Goal: Transaction & Acquisition: Subscribe to service/newsletter

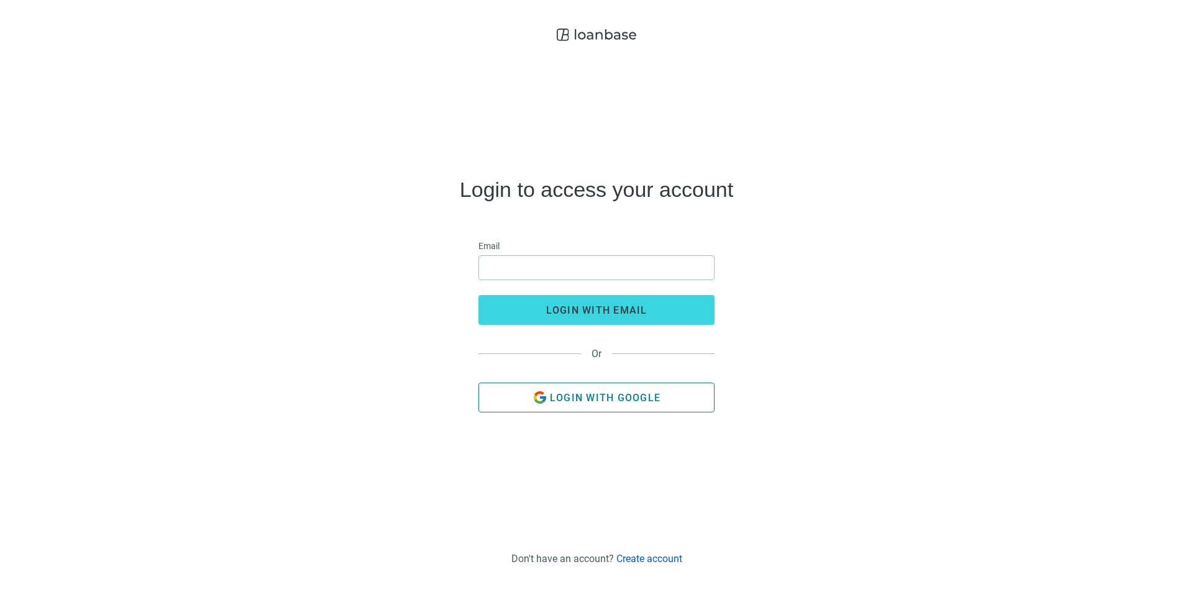
click at [596, 403] on button "Login with Google" at bounding box center [597, 398] width 236 height 30
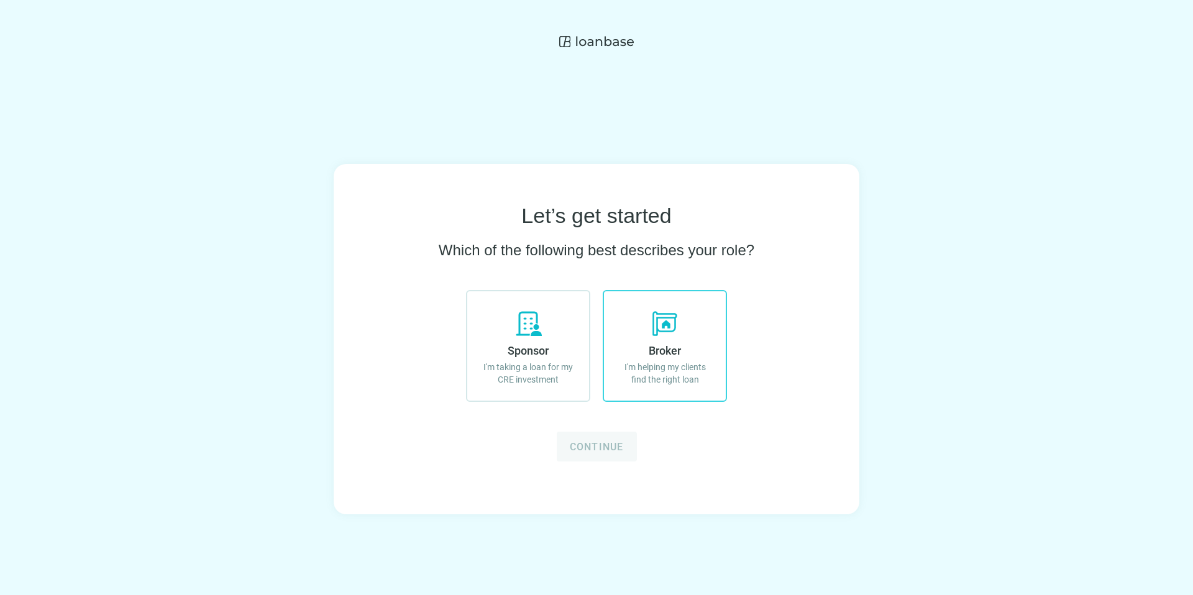
click at [692, 339] on label "Broker I'm helping my clients find the right loan" at bounding box center [665, 346] width 124 height 112
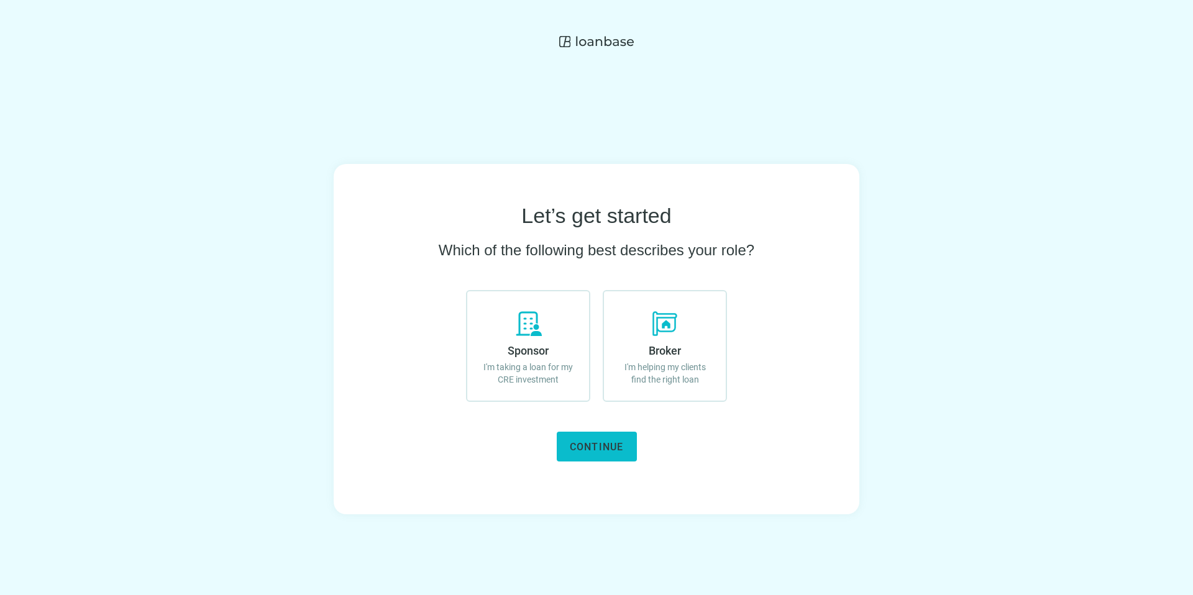
click at [622, 446] on span "Continue" at bounding box center [597, 447] width 54 height 12
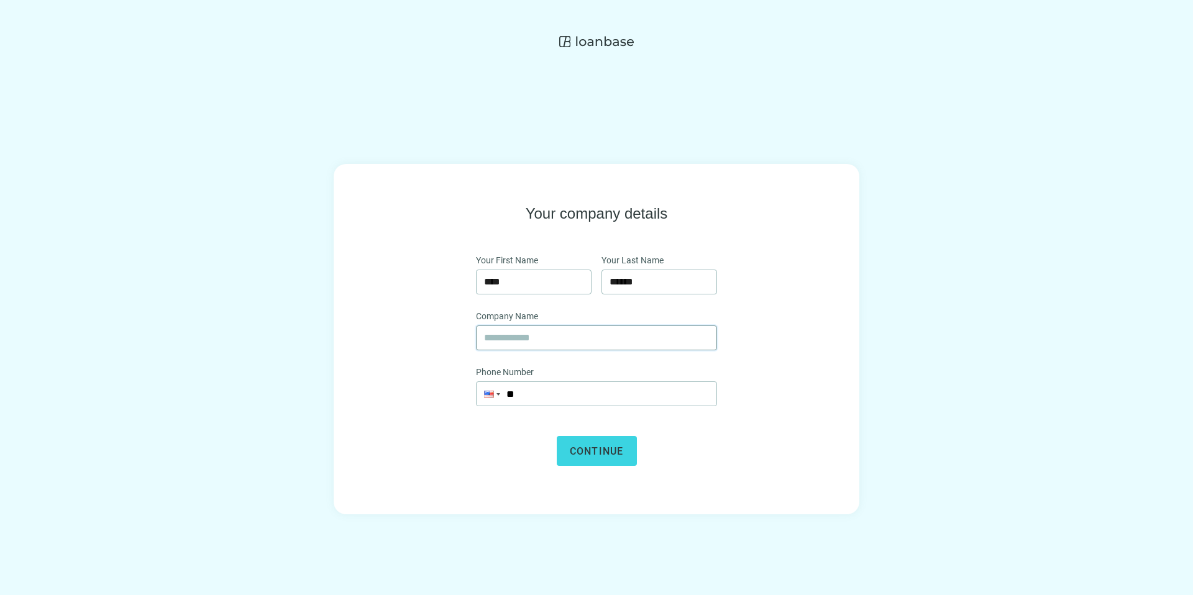
click at [653, 335] on input "text" at bounding box center [596, 338] width 225 height 24
type input "***"
click at [605, 390] on input "**" at bounding box center [597, 394] width 240 height 24
type input "**********"
click at [613, 453] on span "Continue" at bounding box center [597, 452] width 54 height 12
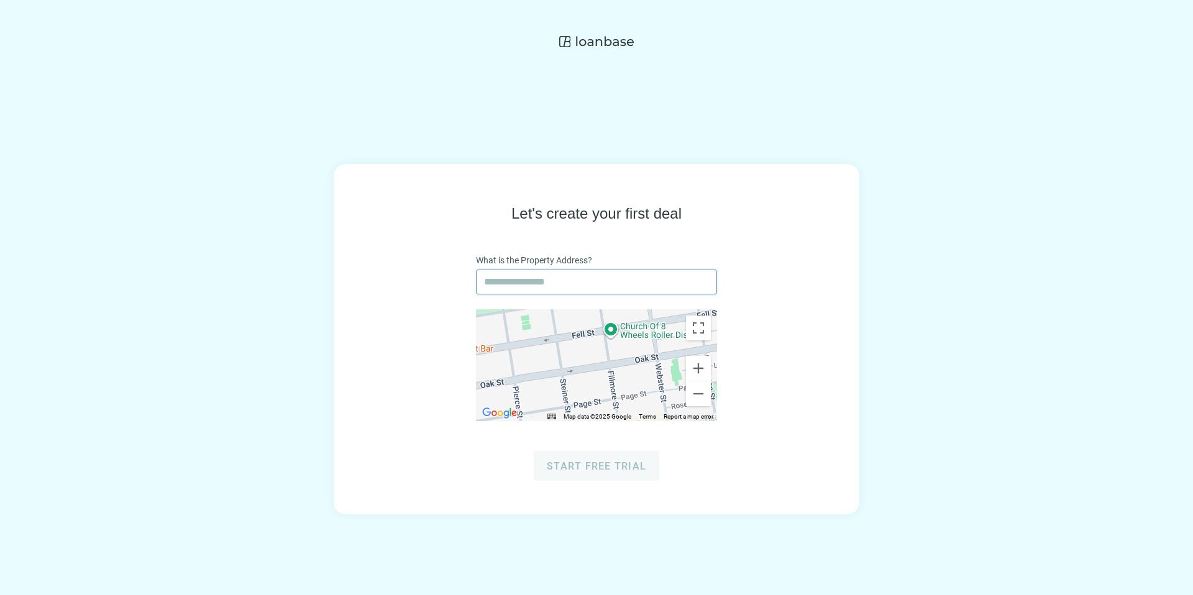
click at [620, 286] on input "text" at bounding box center [596, 282] width 225 height 24
click at [637, 281] on input "text" at bounding box center [596, 282] width 225 height 24
click at [700, 398] on button "Zoom out" at bounding box center [698, 394] width 25 height 25
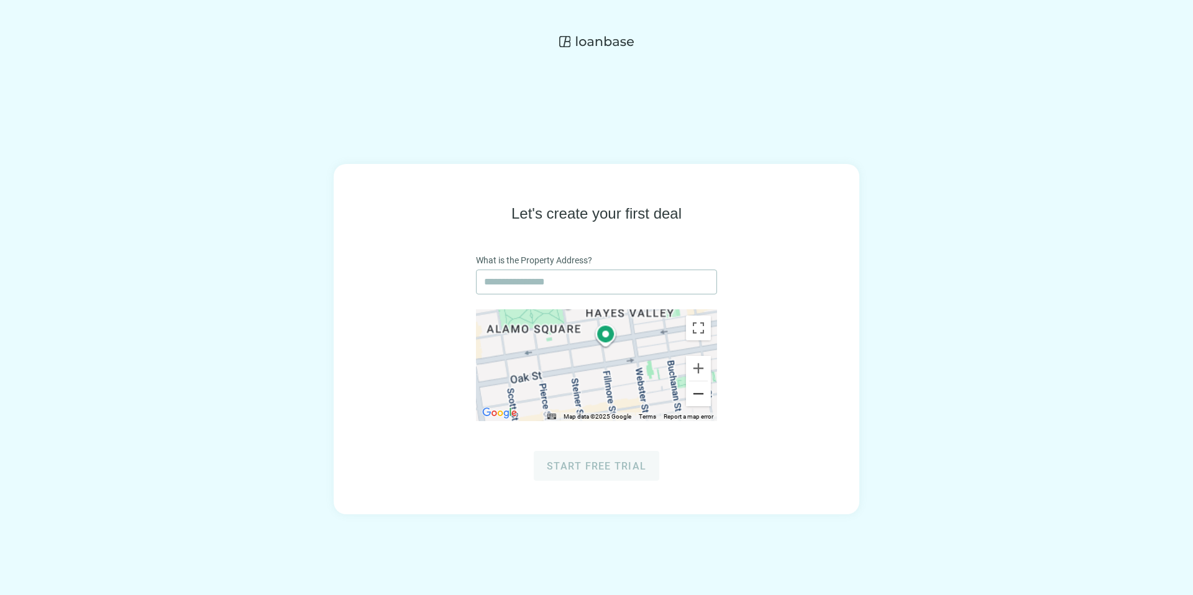
click at [700, 398] on button "Zoom out" at bounding box center [698, 394] width 25 height 25
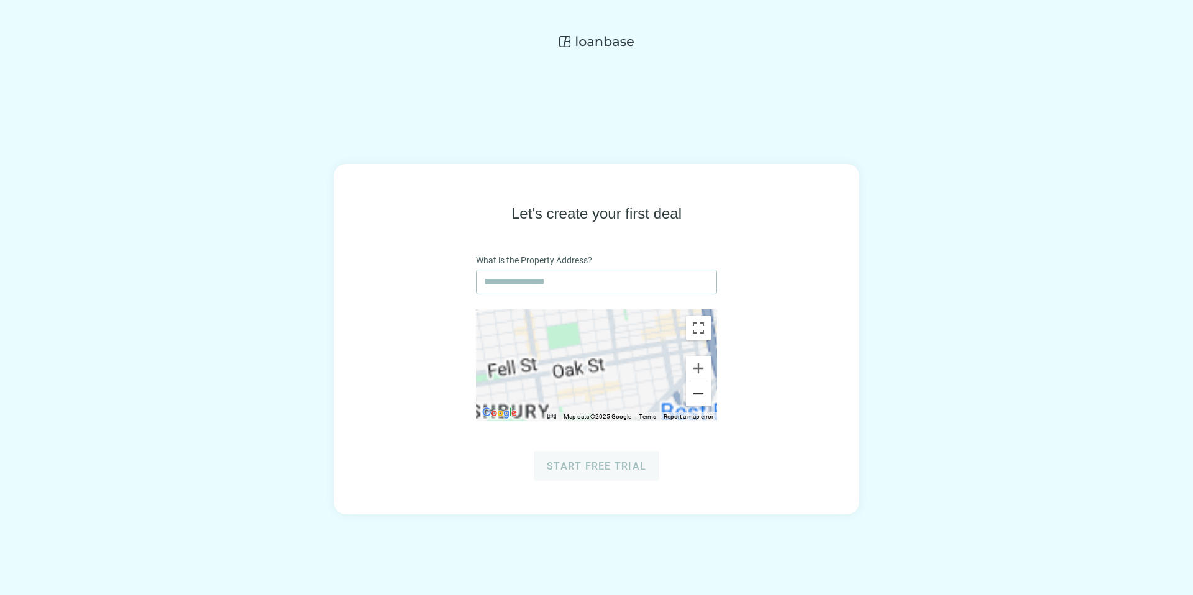
click at [700, 398] on button "Zoom out" at bounding box center [698, 394] width 25 height 25
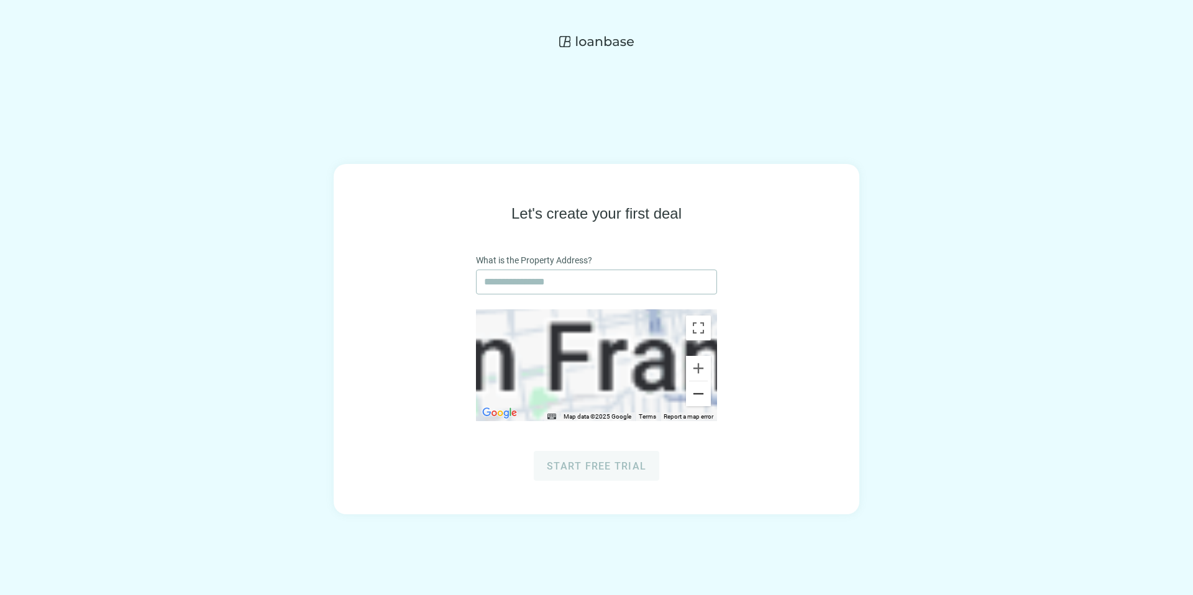
click at [700, 398] on button "Zoom out" at bounding box center [698, 394] width 25 height 25
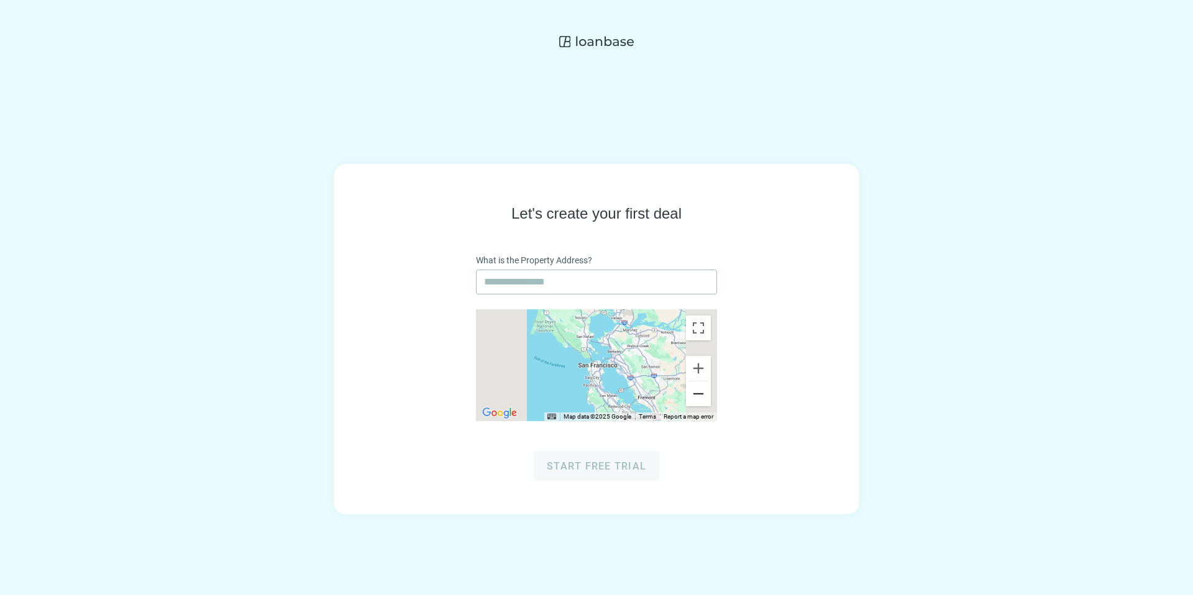
click at [700, 398] on button "Zoom out" at bounding box center [698, 394] width 25 height 25
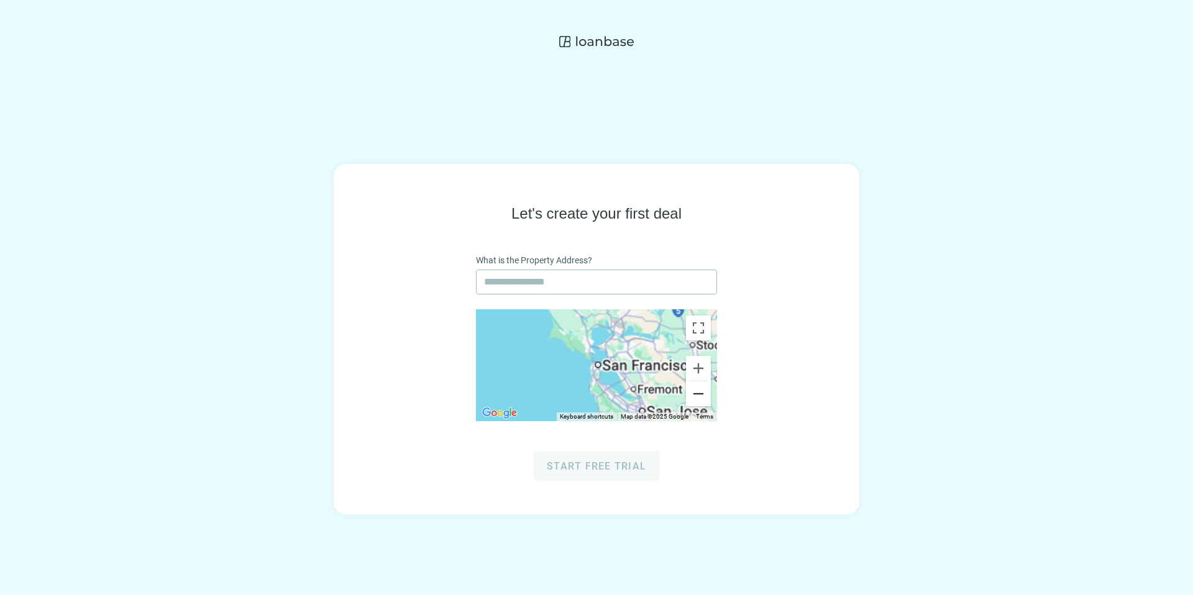
click at [700, 398] on button "Zoom out" at bounding box center [698, 394] width 25 height 25
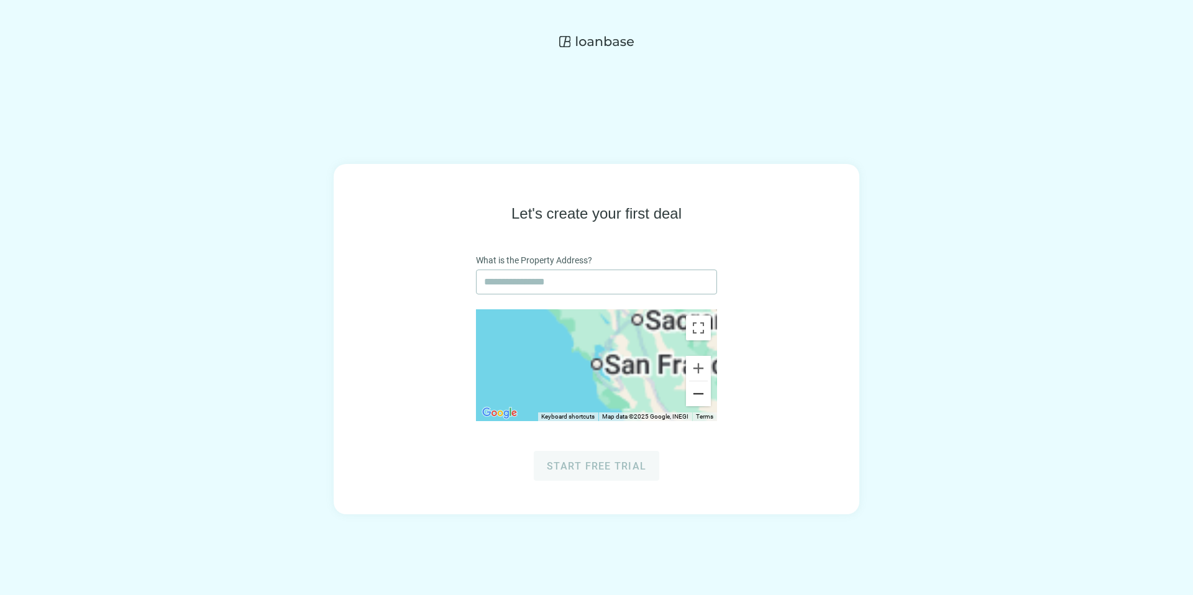
click at [700, 398] on button "Zoom out" at bounding box center [698, 394] width 25 height 25
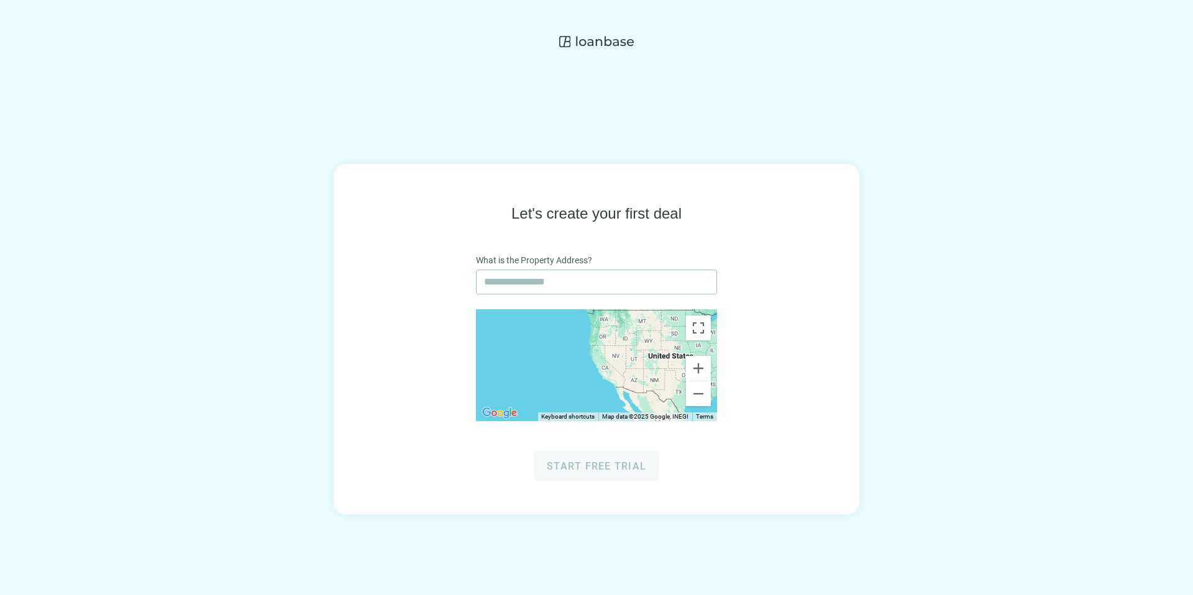
drag, startPoint x: 665, startPoint y: 390, endPoint x: 525, endPoint y: 360, distance: 143.5
click at [524, 360] on div at bounding box center [596, 366] width 241 height 112
drag, startPoint x: 604, startPoint y: 365, endPoint x: 515, endPoint y: 365, distance: 88.9
click at [515, 365] on div at bounding box center [596, 366] width 241 height 112
drag, startPoint x: 615, startPoint y: 368, endPoint x: 500, endPoint y: 368, distance: 114.4
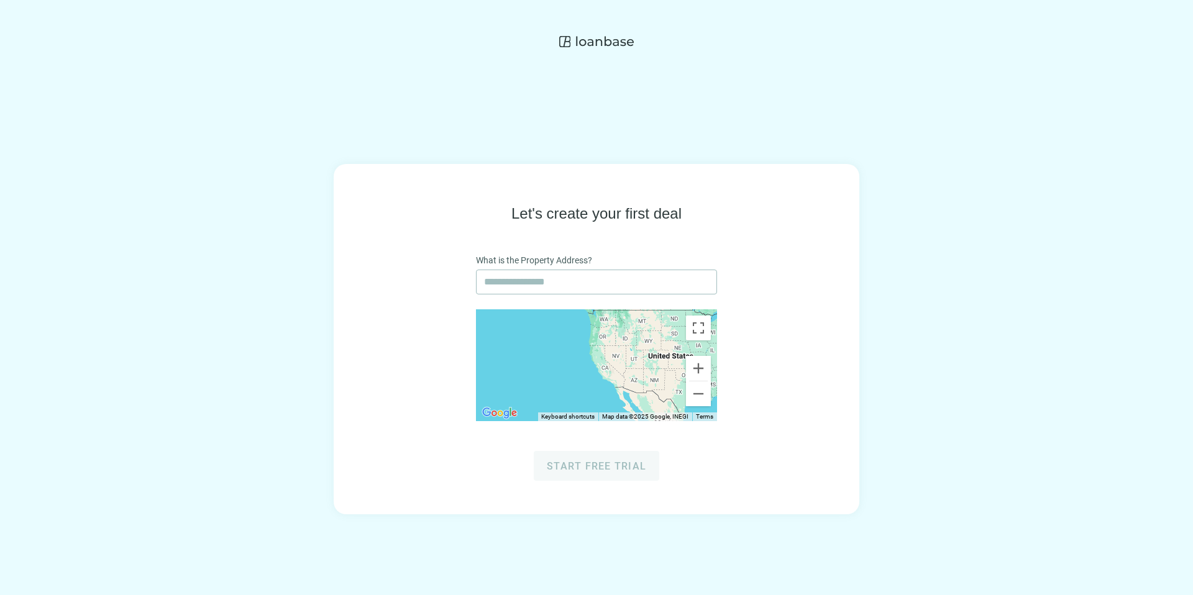
click at [500, 368] on div at bounding box center [596, 366] width 241 height 112
click at [564, 283] on input "text" at bounding box center [596, 282] width 225 height 24
click at [636, 241] on div "Let's create your first deal What is the Property Address? ← Move left → Move r…" at bounding box center [597, 342] width 446 height 277
click at [633, 268] on div "What is the Property Address?" at bounding box center [596, 262] width 241 height 16
click at [631, 273] on input "text" at bounding box center [596, 282] width 225 height 24
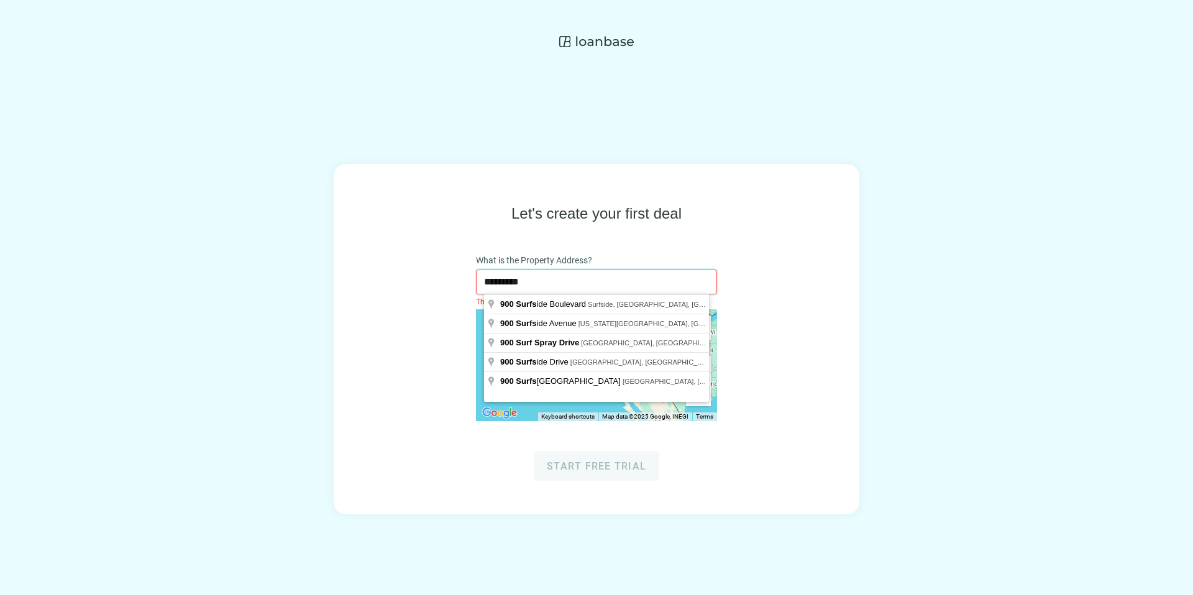
type input "**********"
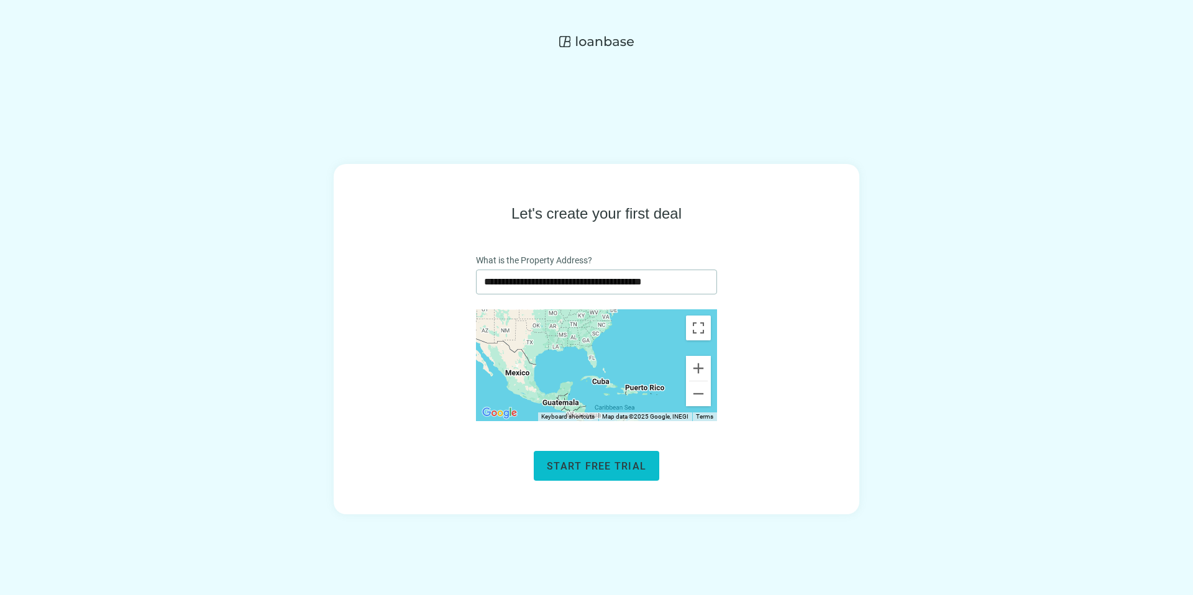
click at [607, 473] on button "Start free trial" at bounding box center [597, 466] width 126 height 30
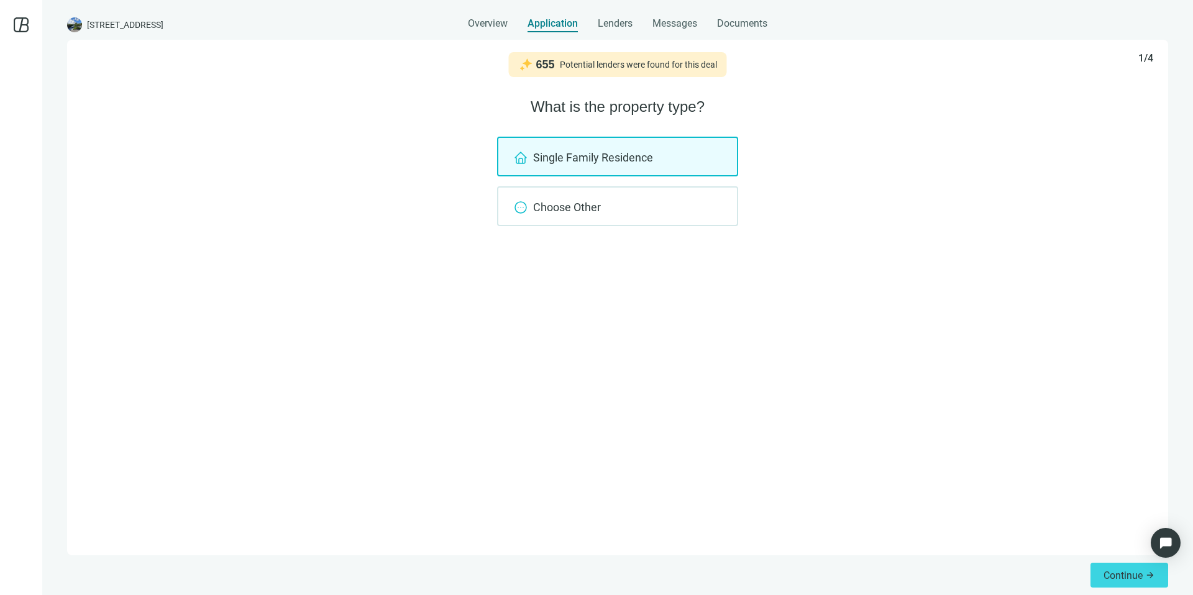
click at [480, 26] on span "Overview" at bounding box center [488, 23] width 40 height 12
click at [25, 24] on use at bounding box center [21, 24] width 15 height 15
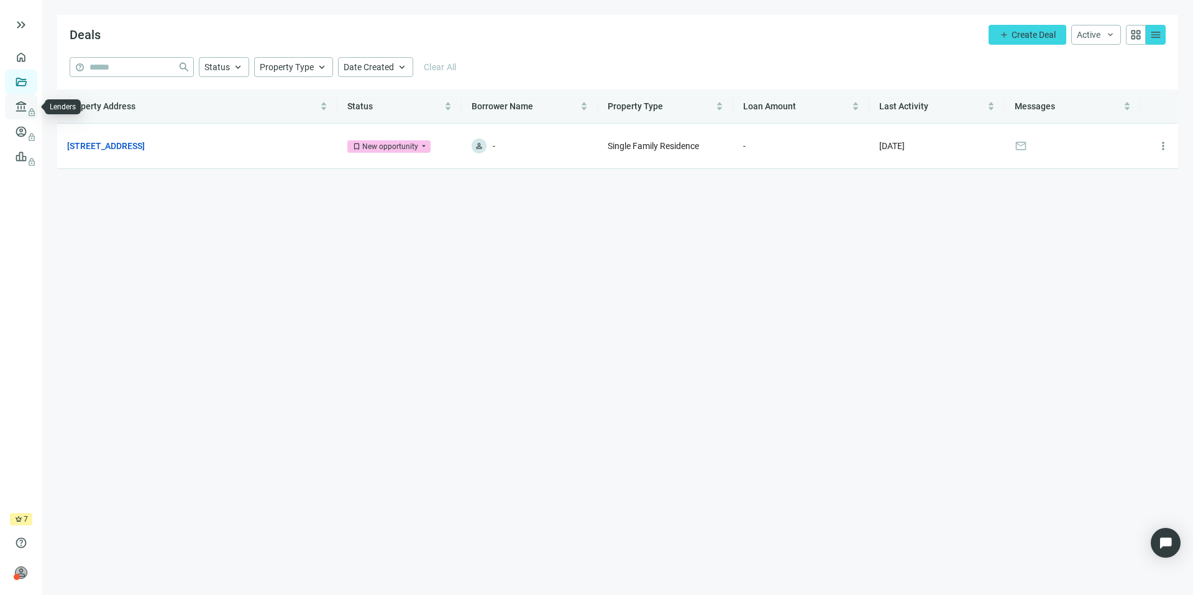
click at [23, 105] on span "lock" at bounding box center [22, 107] width 10 height 10
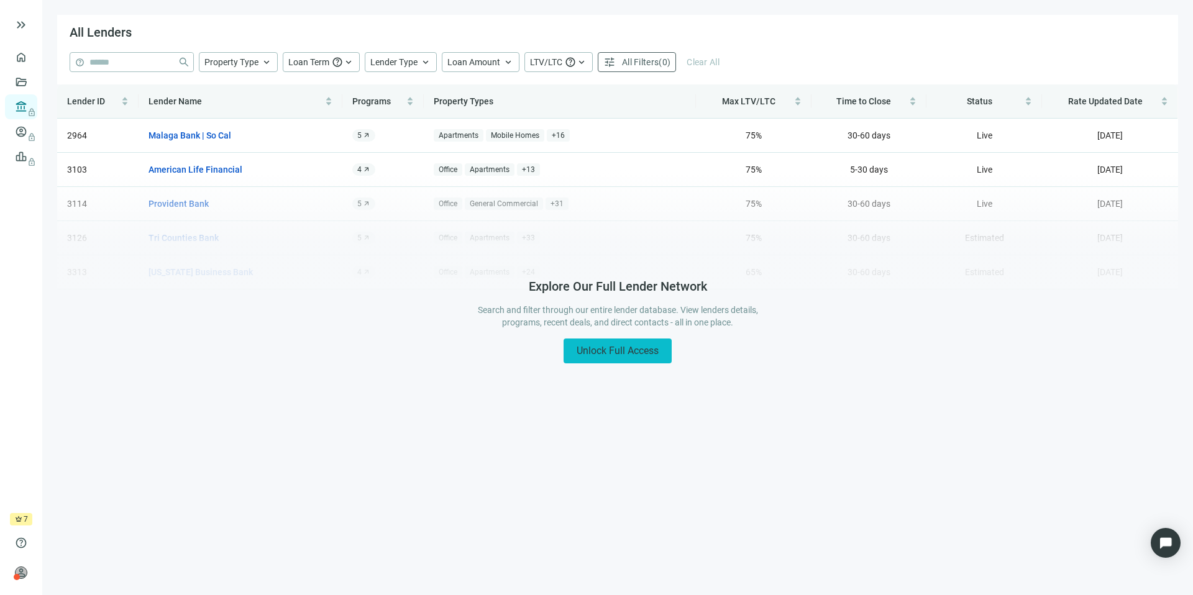
click at [613, 345] on span "Unlock Full Access" at bounding box center [618, 351] width 82 height 12
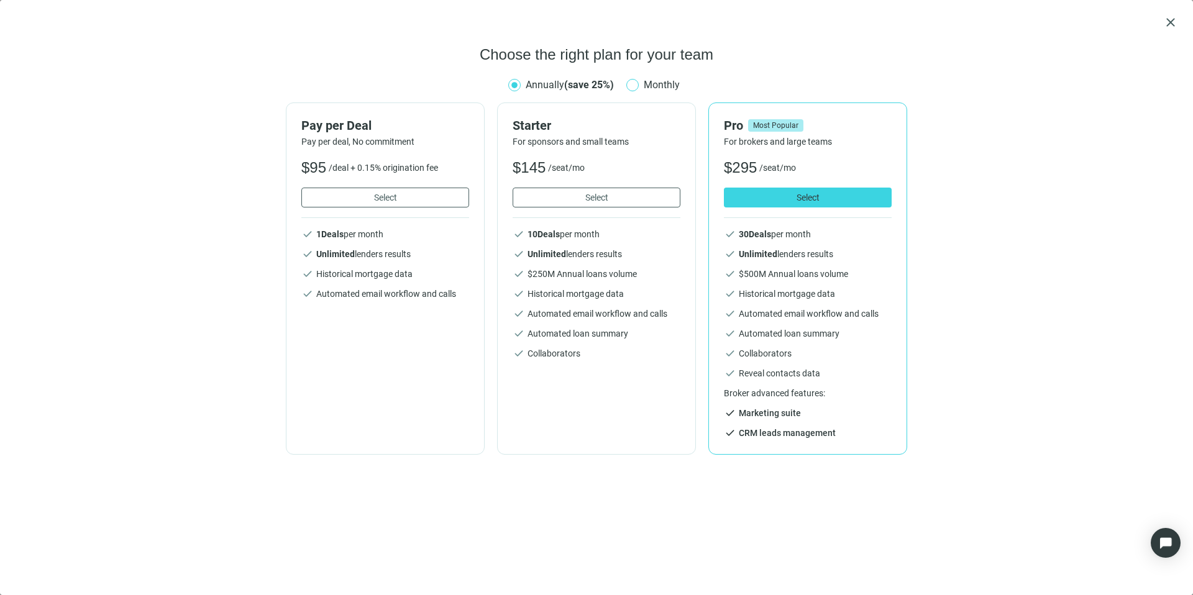
click at [678, 87] on span "Monthly" at bounding box center [662, 85] width 46 height 16
click at [583, 85] on b "(save 25%)" at bounding box center [589, 85] width 50 height 12
click at [645, 87] on span "Monthly" at bounding box center [662, 85] width 46 height 16
click at [389, 166] on span "/deal + 0.15% origination fee" at bounding box center [383, 168] width 109 height 12
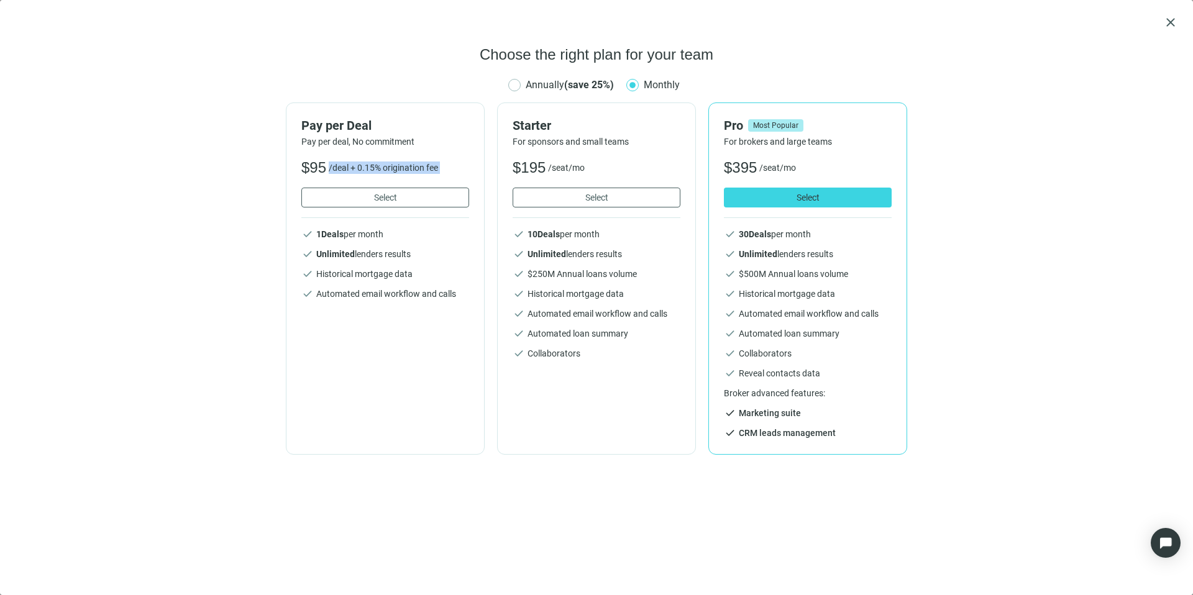
click at [389, 166] on span "/deal + 0.15% origination fee" at bounding box center [383, 168] width 109 height 12
